Goal: Task Accomplishment & Management: Use online tool/utility

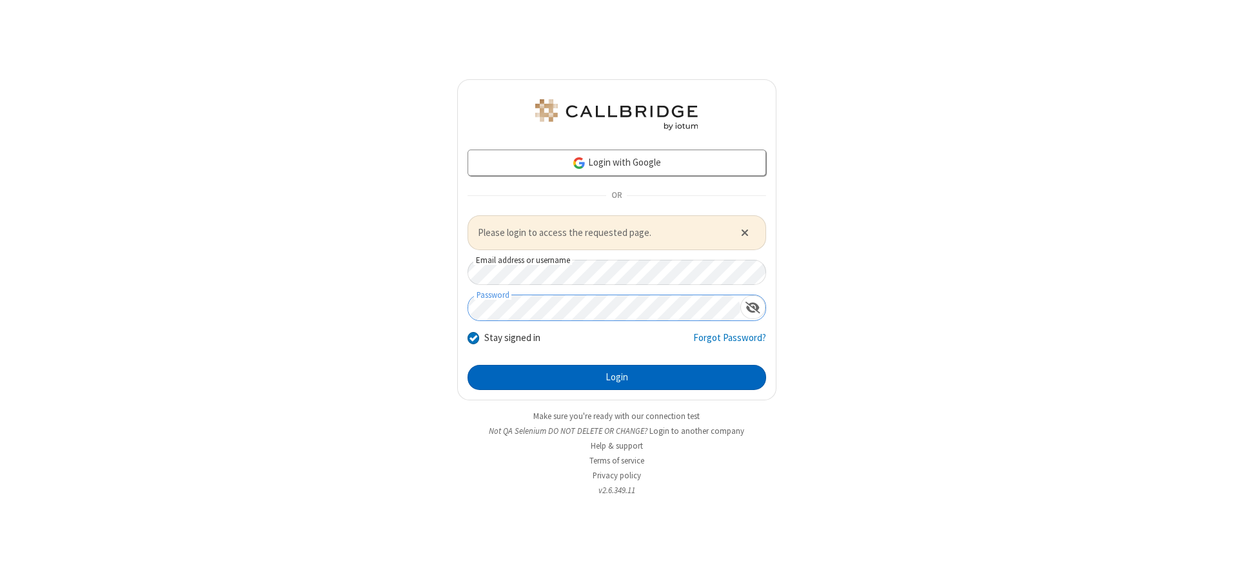
click at [616, 377] on button "Login" at bounding box center [617, 378] width 299 height 26
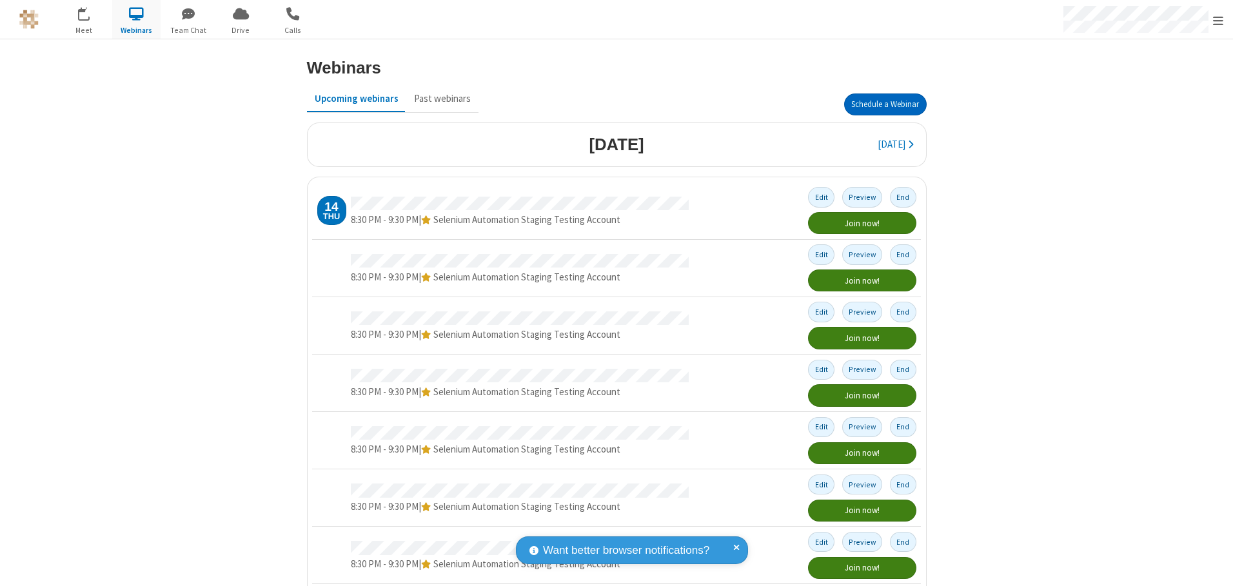
click at [880, 104] on button "Schedule a Webinar" at bounding box center [885, 105] width 83 height 22
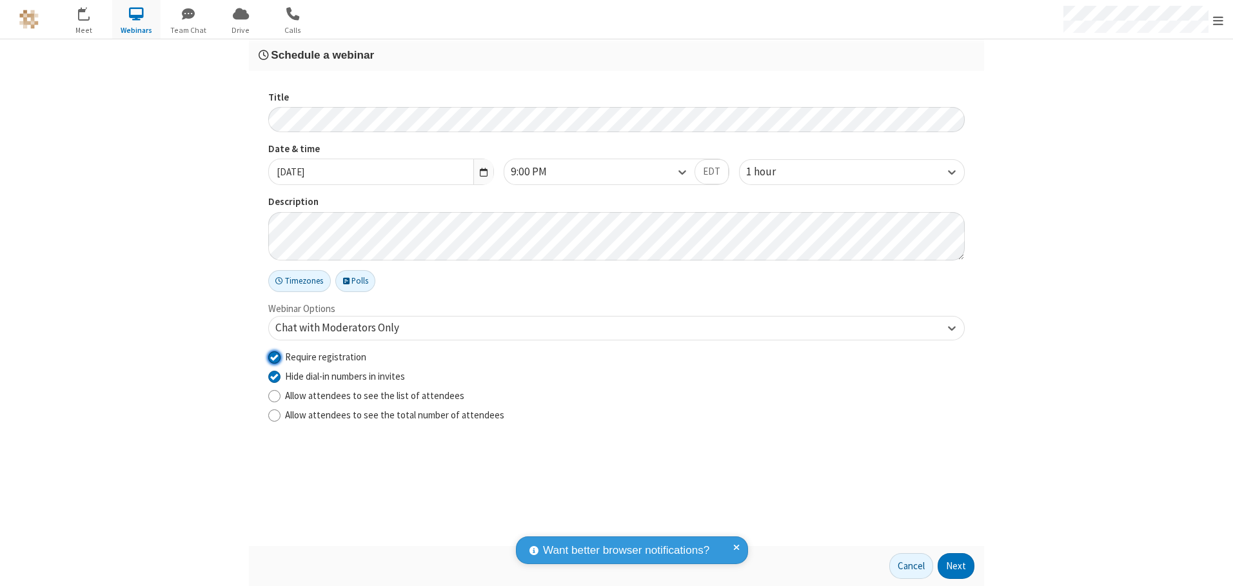
click at [274, 357] on input "Require registration" at bounding box center [274, 357] width 12 height 14
checkbox input "false"
click at [956, 566] on button "Next" at bounding box center [956, 566] width 37 height 26
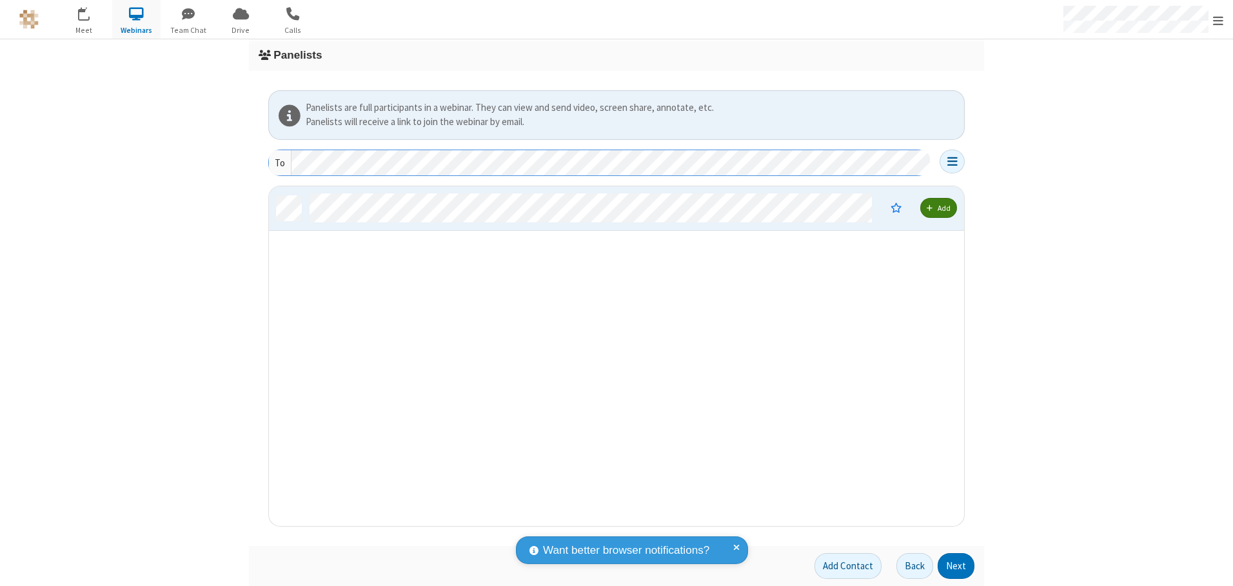
scroll to position [330, 685]
click at [956, 566] on button "Next" at bounding box center [956, 566] width 37 height 26
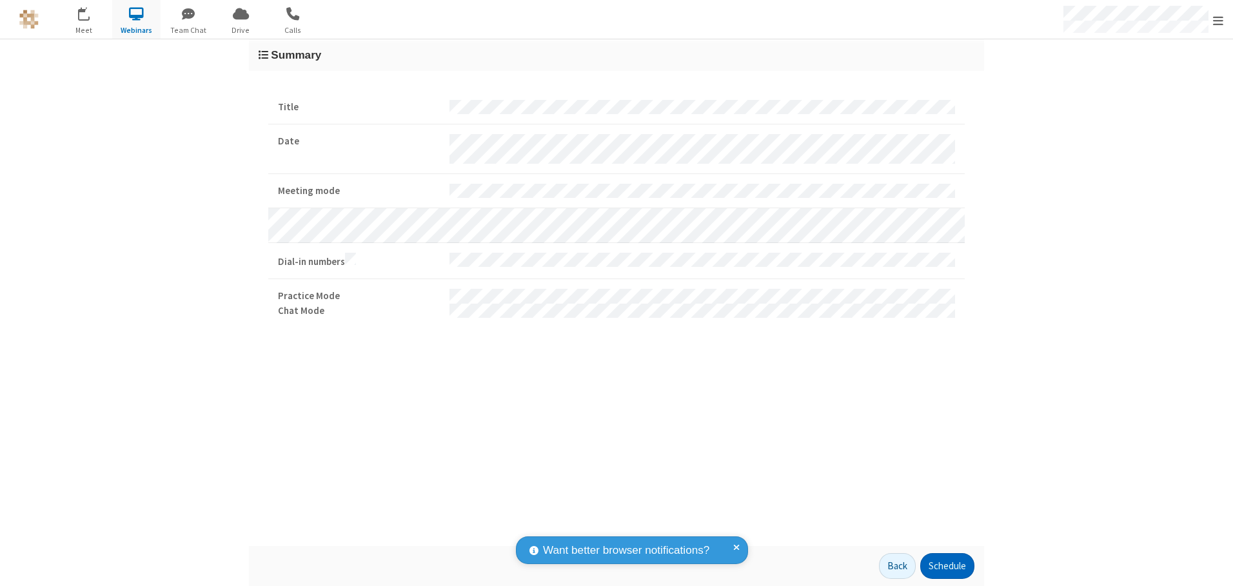
click at [947, 566] on button "Schedule" at bounding box center [947, 566] width 54 height 26
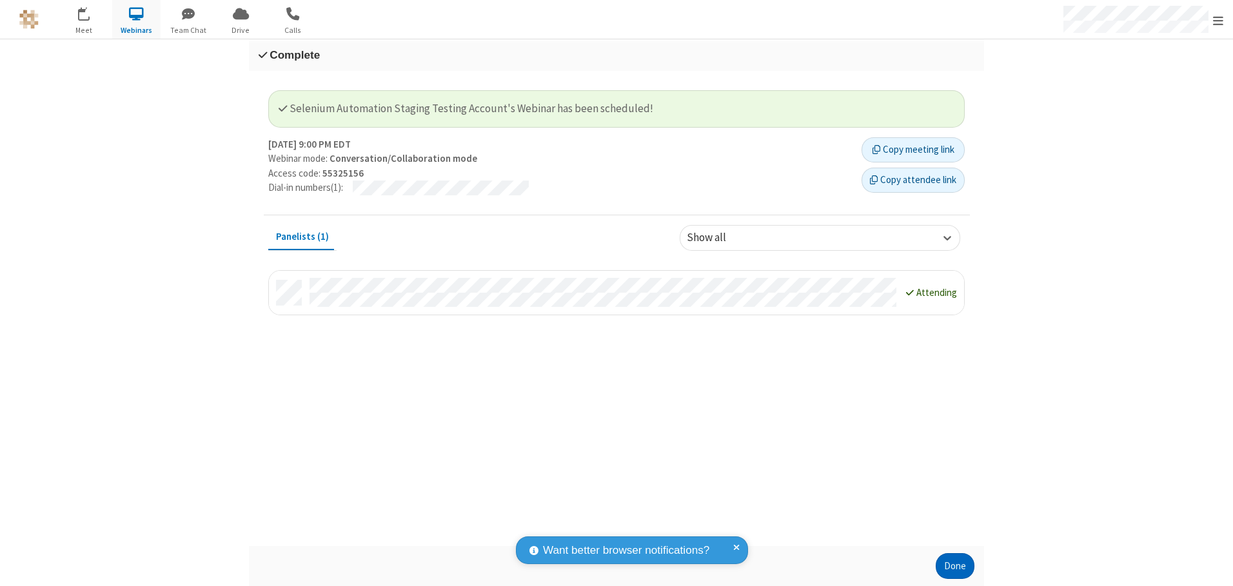
click at [955, 566] on button "Done" at bounding box center [955, 566] width 39 height 26
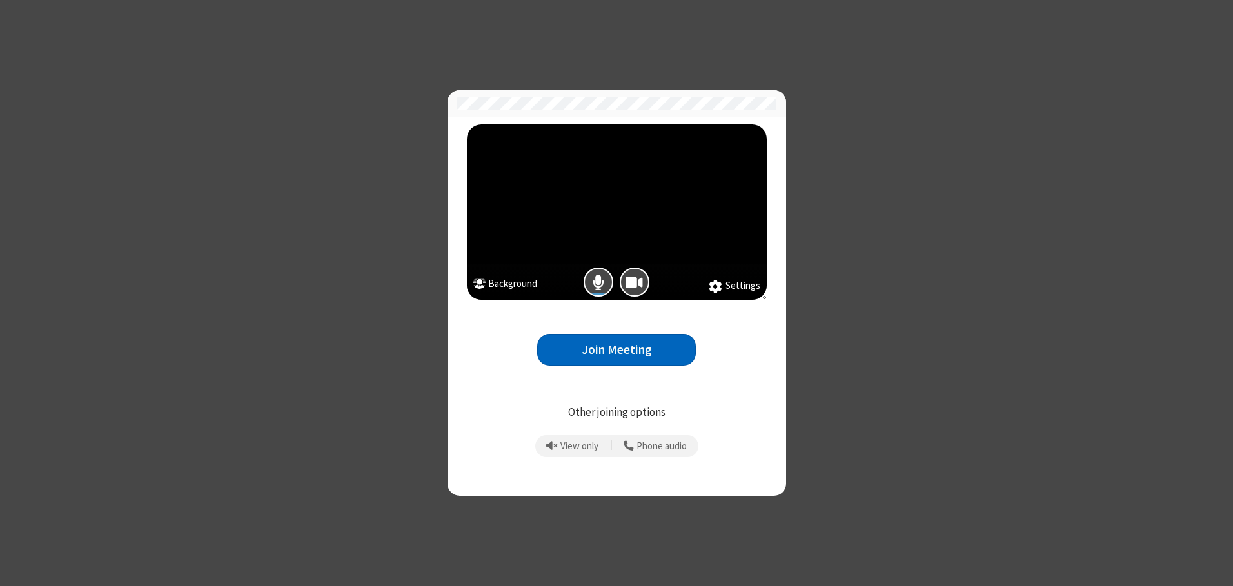
click at [616, 350] on button "Join Meeting" at bounding box center [616, 350] width 159 height 32
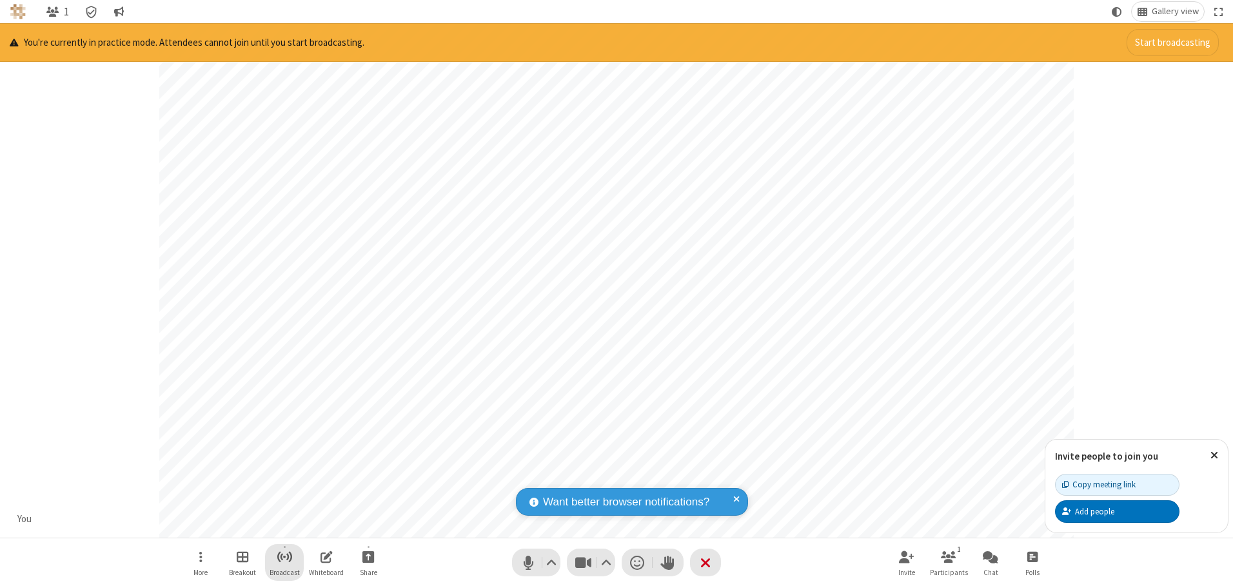
click at [284, 557] on span "Start broadcast" at bounding box center [285, 557] width 16 height 16
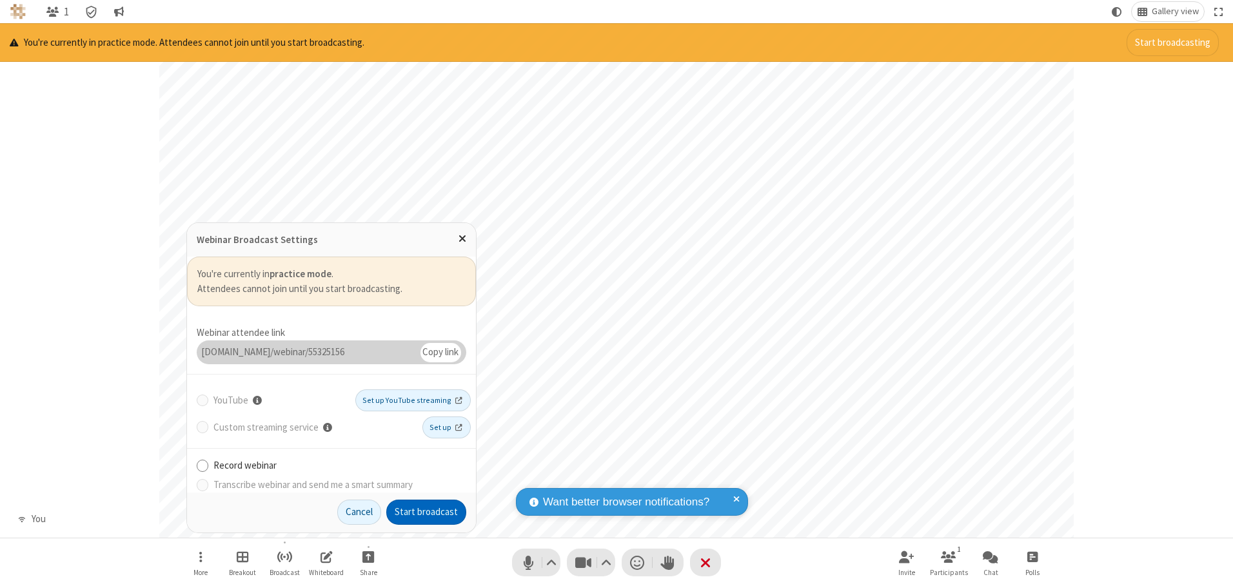
click at [426, 512] on button "Start broadcast" at bounding box center [426, 513] width 80 height 26
